Goal: Transaction & Acquisition: Purchase product/service

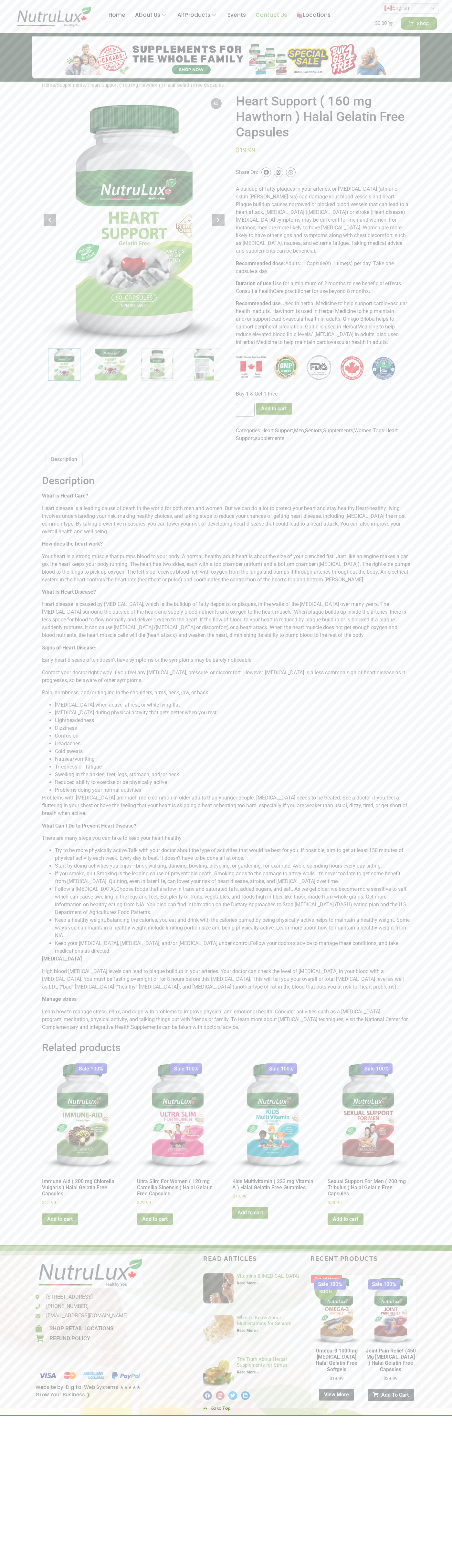
click at [270, 15] on link "Contact Us" at bounding box center [270, 15] width 41 height 26
click at [274, 403] on button "Add to cart" at bounding box center [274, 408] width 36 height 12
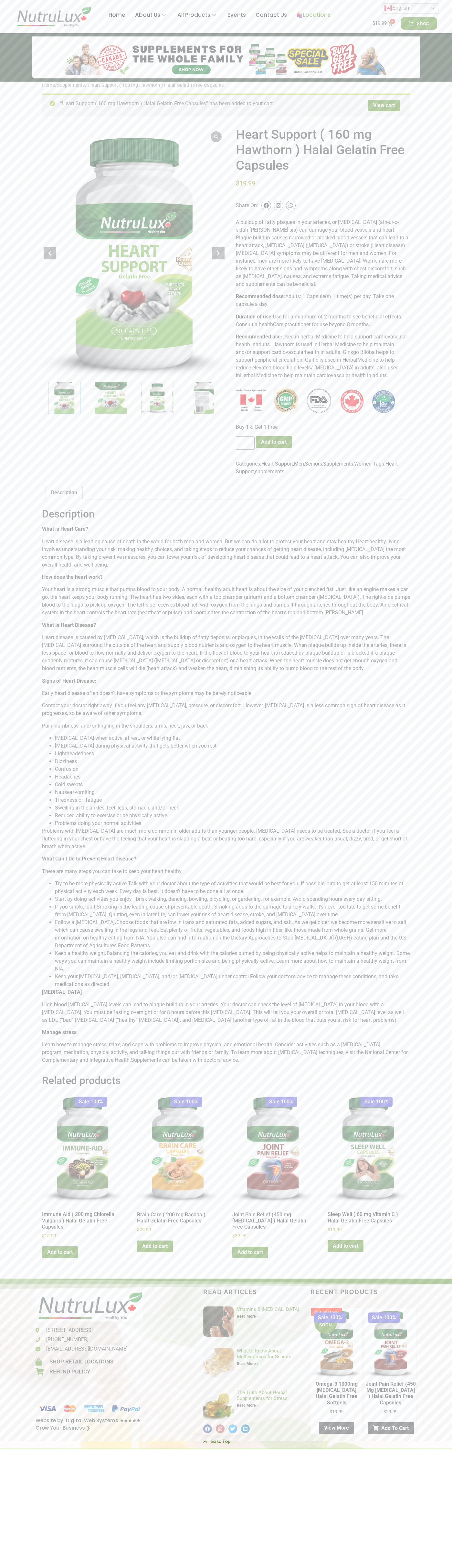
click at [299, 15] on img at bounding box center [299, 15] width 5 height 5
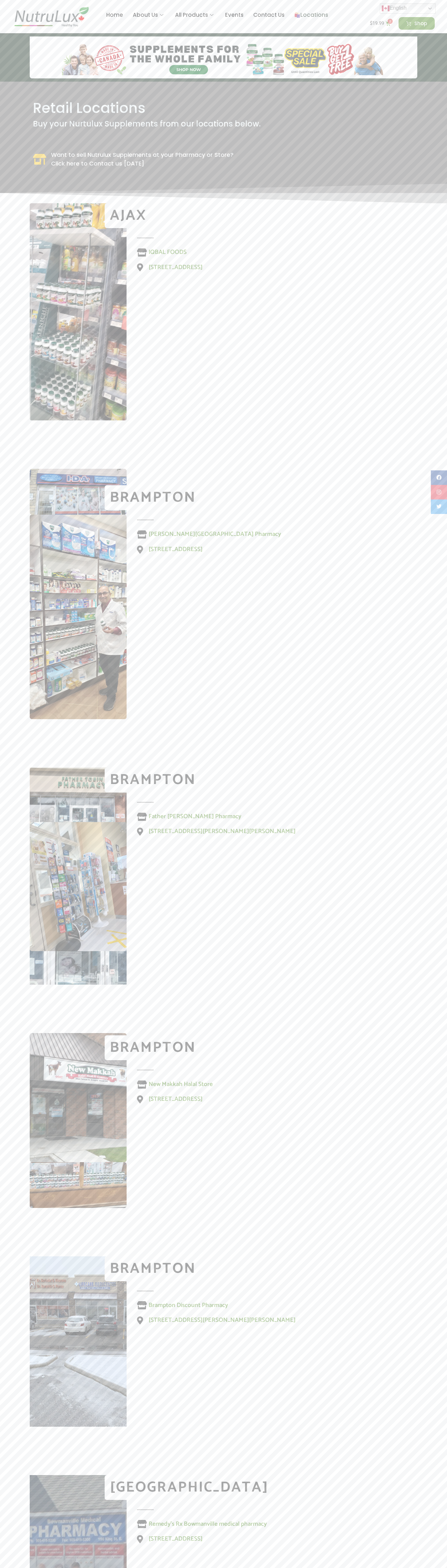
click at [52, 18] on img at bounding box center [51, 16] width 78 height 21
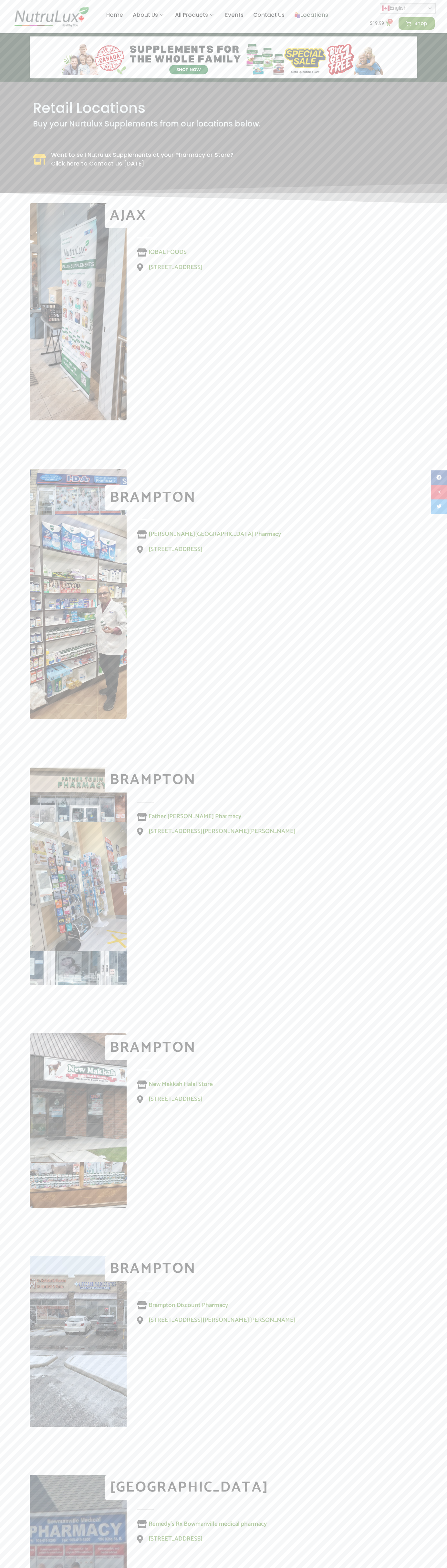
click at [440, 1363] on section "Brampton Brampton Discount Pharmacy 130 Father Tobin Rd #4, Brampton, ON L6R 3P…" at bounding box center [224, 1365] width 447 height 219
click at [354, 1584] on html "Skip to content Home About Us Articles All Products View by Category Multivitam…" at bounding box center [224, 1260] width 447 height 2520
click at [31, 831] on img at bounding box center [78, 887] width 97 height 130
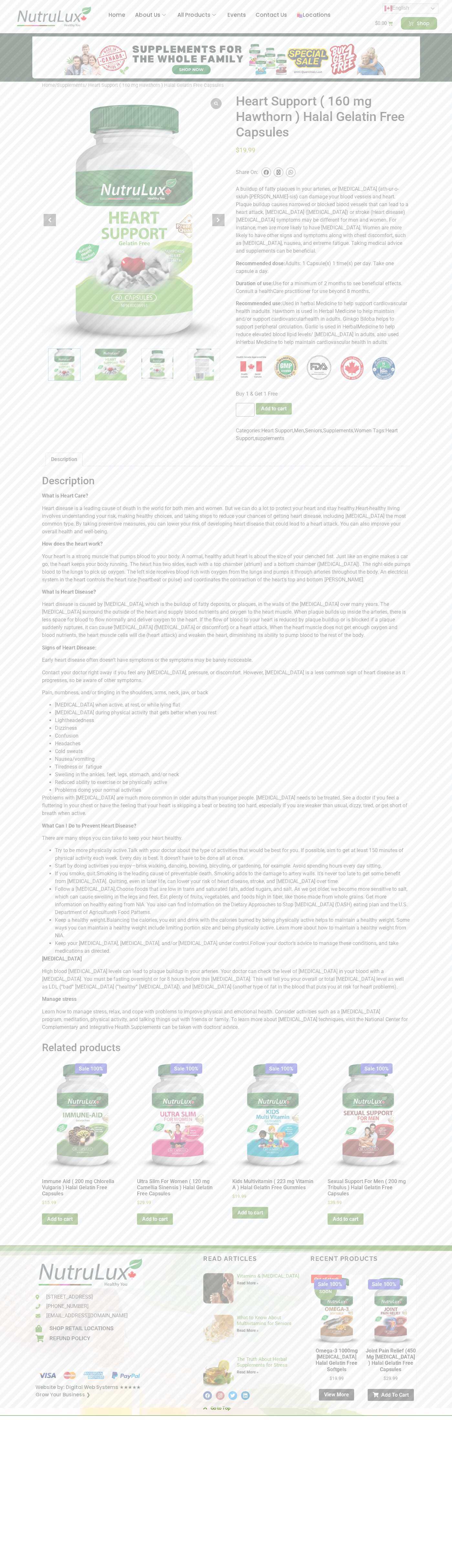
click at [402, 281] on span "Use for a minimum of 2 months to see beneficial effects. Consult a health" at bounding box center [319, 287] width 166 height 14
click at [398, 329] on span "Medicine to help reduce elevated blood lipid levels/ [MEDICAL_DATA] in adults, …" at bounding box center [317, 335] width 163 height 22
click at [111, 365] on img "2 / 7" at bounding box center [110, 364] width 32 height 32
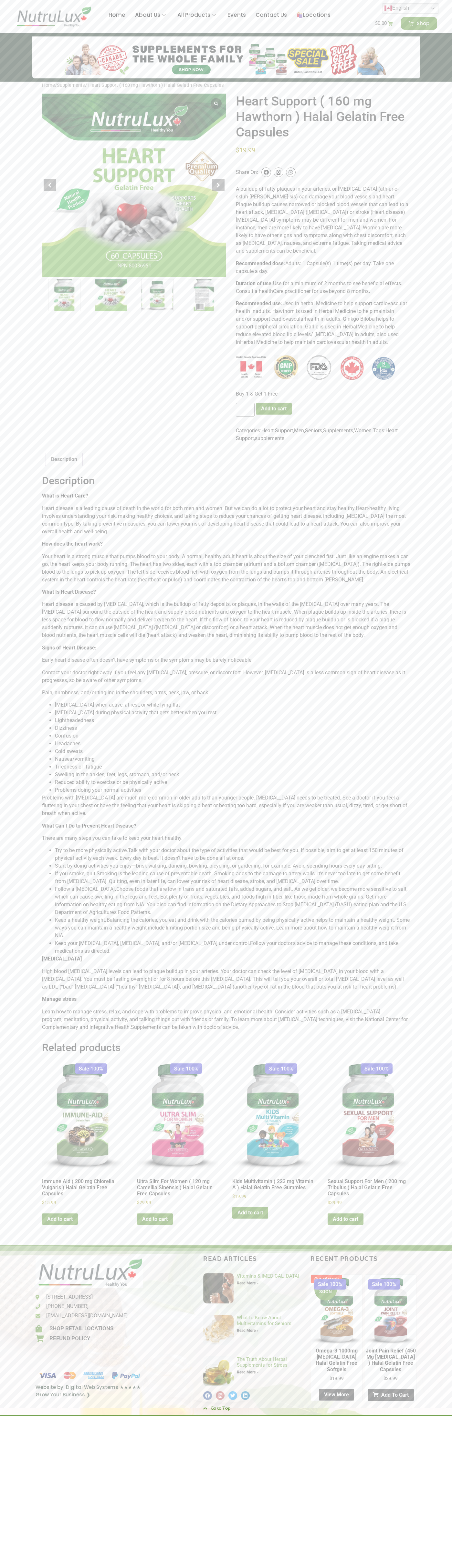
click at [397, 427] on link "Heart Support" at bounding box center [317, 434] width 162 height 14
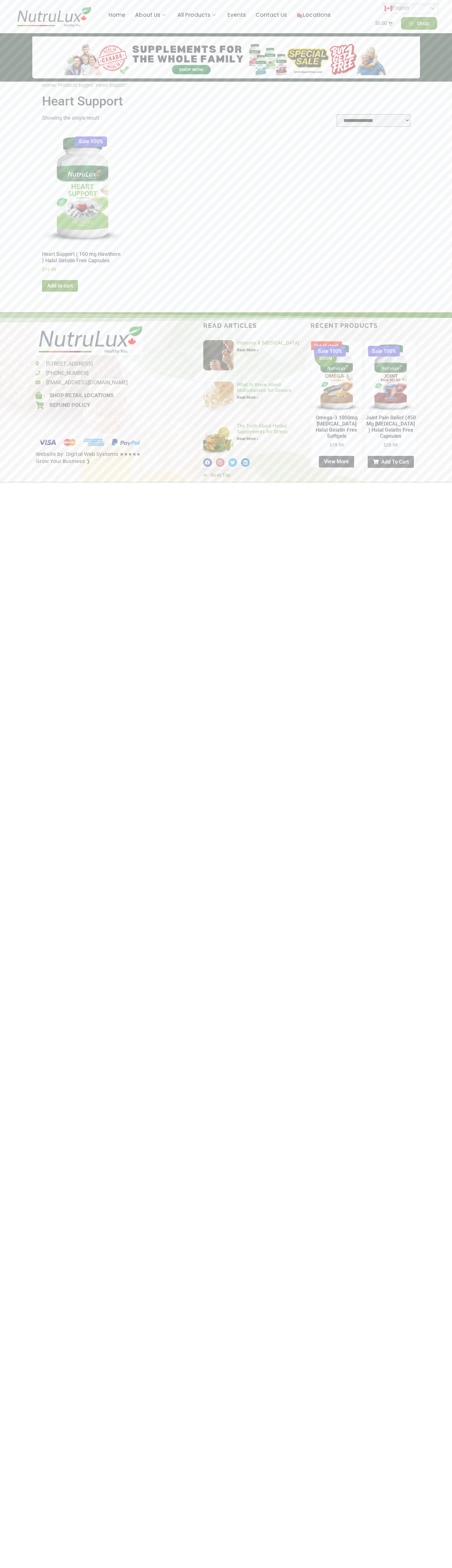
click at [82, 212] on img at bounding box center [82, 187] width 81 height 111
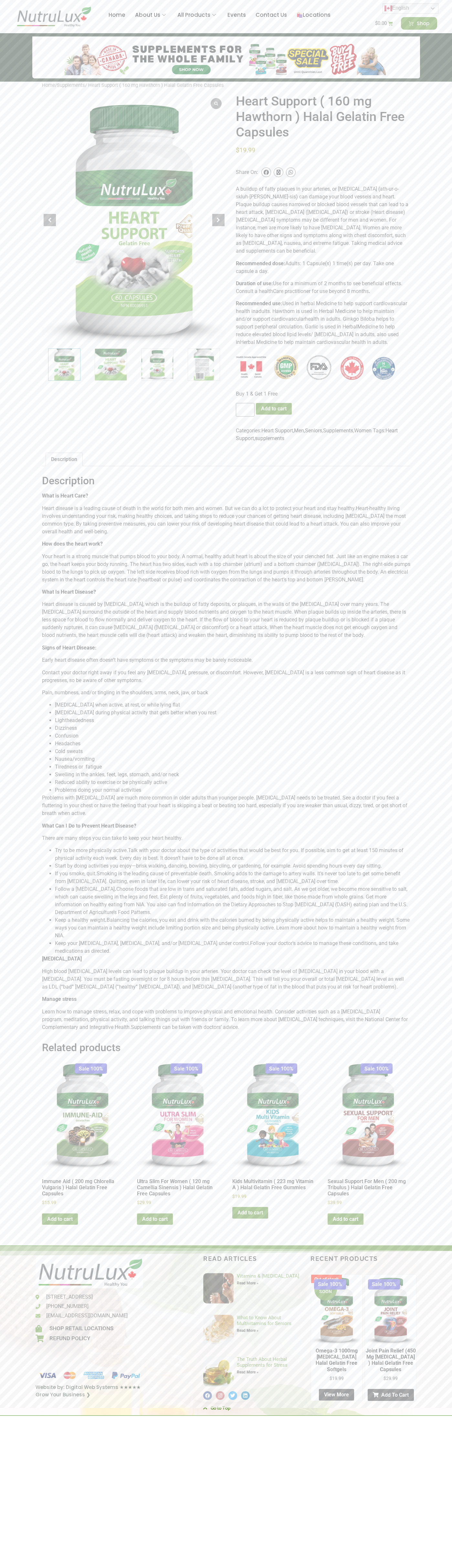
click at [302, 427] on link "Men" at bounding box center [298, 430] width 10 height 6
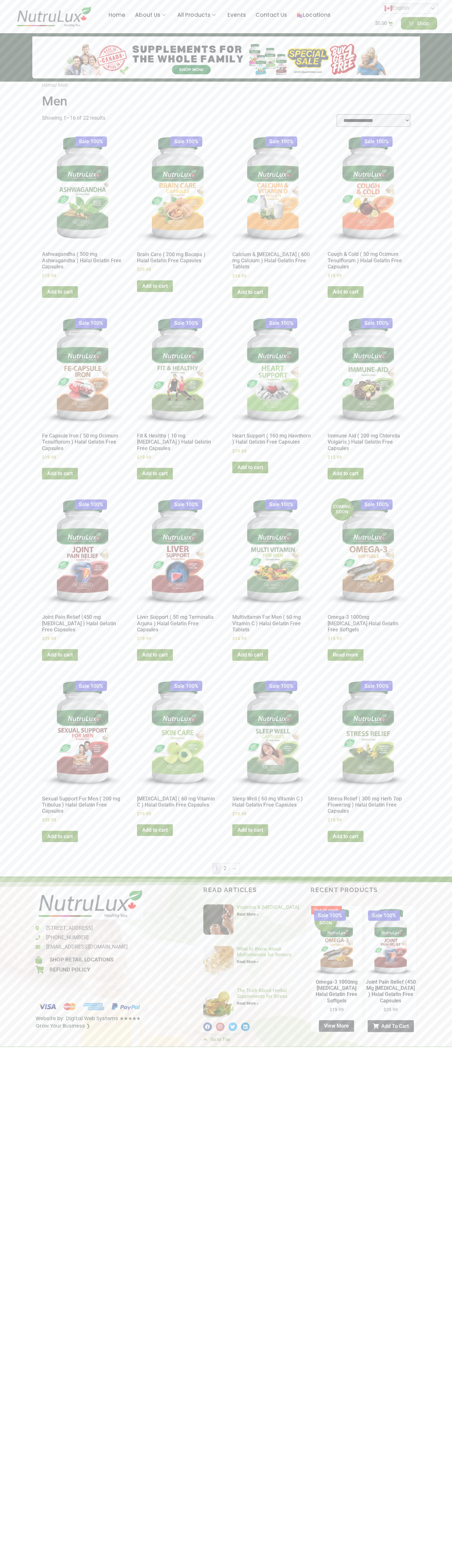
click at [60, 292] on link "Add to cart" at bounding box center [60, 292] width 36 height 12
click at [299, 15] on img at bounding box center [299, 15] width 5 height 5
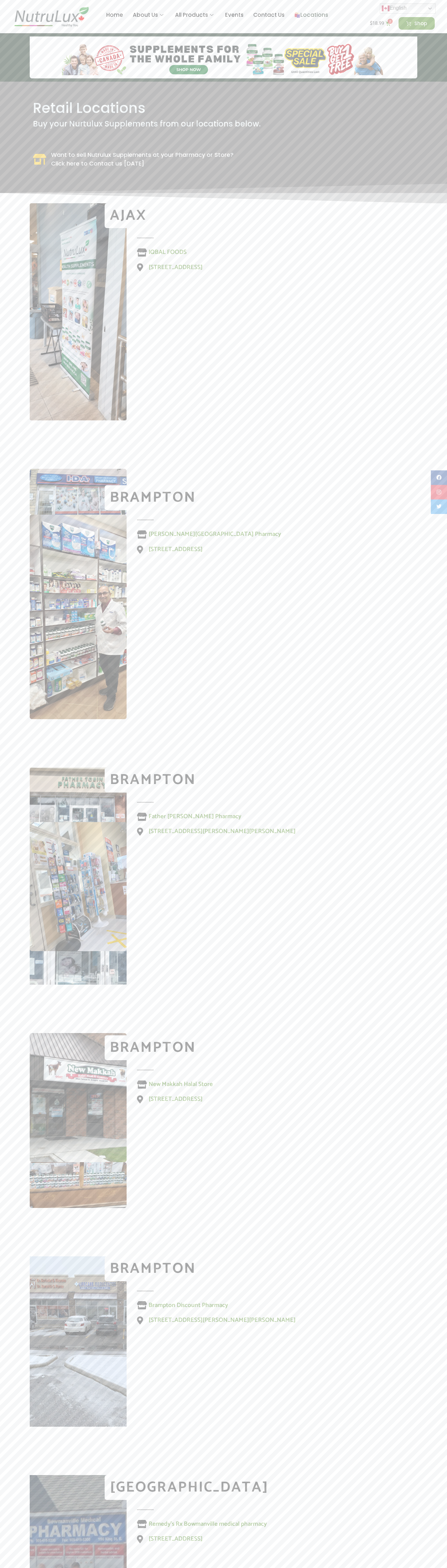
click at [71, 22] on img at bounding box center [51, 16] width 78 height 21
click at [168, 1584] on html "Skip to content Home About Us Articles All Products View by Category Multivitam…" at bounding box center [224, 1260] width 447 height 2520
click at [17, 226] on section "Ajax IQBAL FOODS 289 Kingston Rd E #1, Ajax, ON L1Z 1G1" at bounding box center [224, 336] width 447 height 265
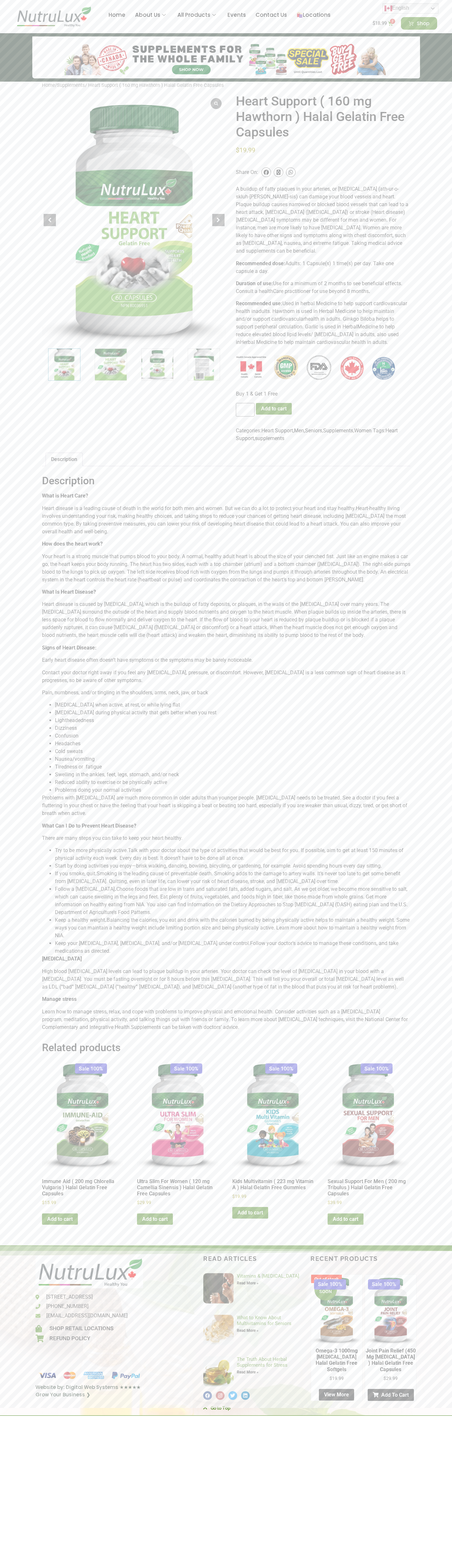
click at [278, 172] on icon at bounding box center [278, 172] width 4 height 5
